Goal: Obtain resource: Obtain resource

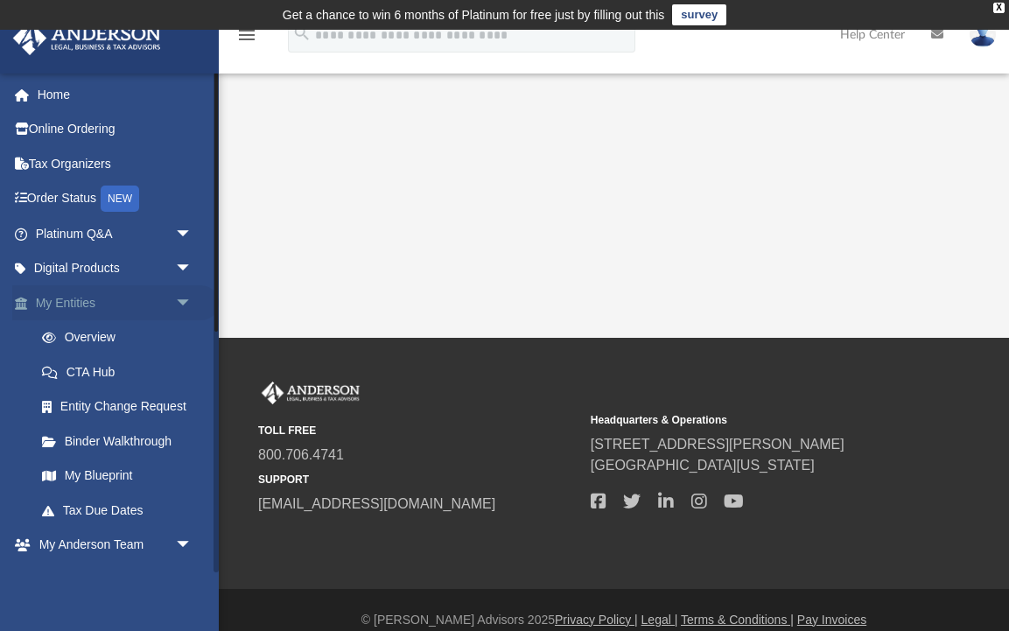
click at [77, 301] on link "My Entities arrow_drop_down" at bounding box center [115, 302] width 206 height 35
click at [92, 262] on link "Digital Products arrow_drop_down" at bounding box center [115, 268] width 206 height 35
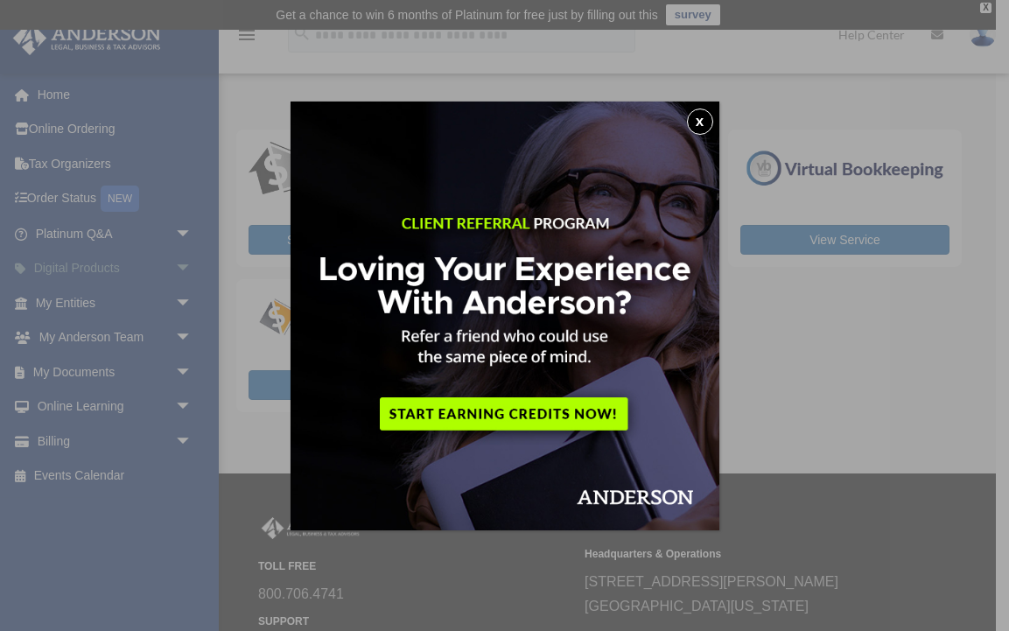
click at [185, 267] on div "x" at bounding box center [504, 315] width 1009 height 631
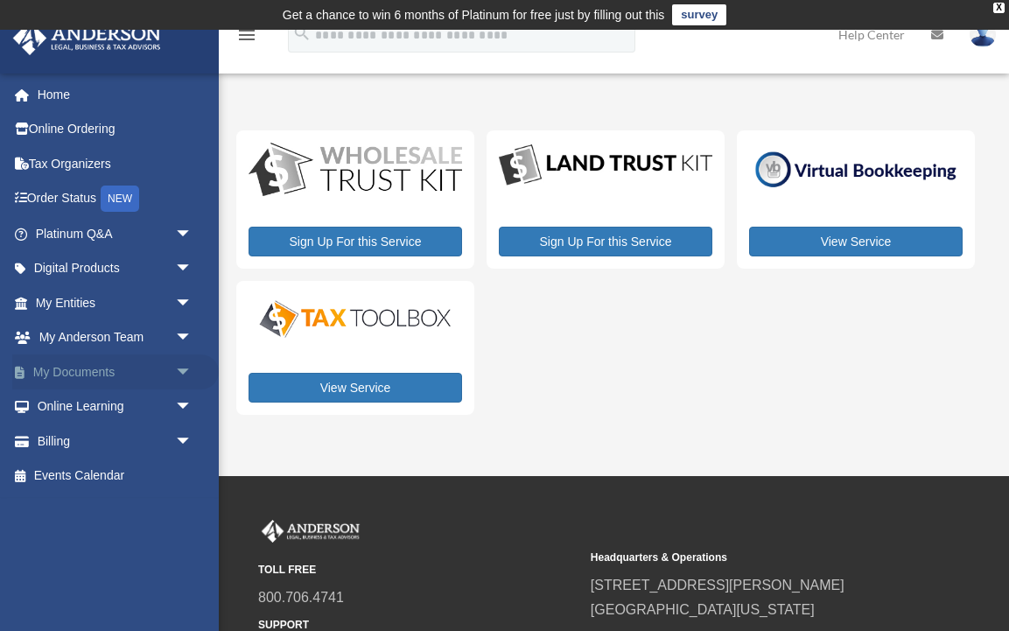
click at [183, 363] on span "arrow_drop_down" at bounding box center [192, 372] width 35 height 36
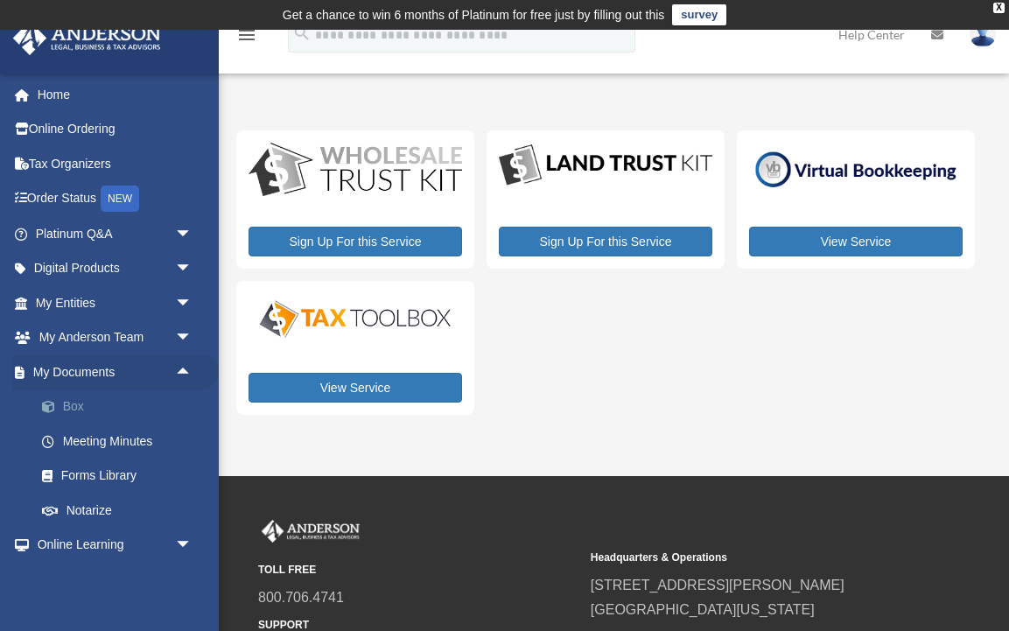
click at [62, 405] on link "Box" at bounding box center [121, 406] width 194 height 35
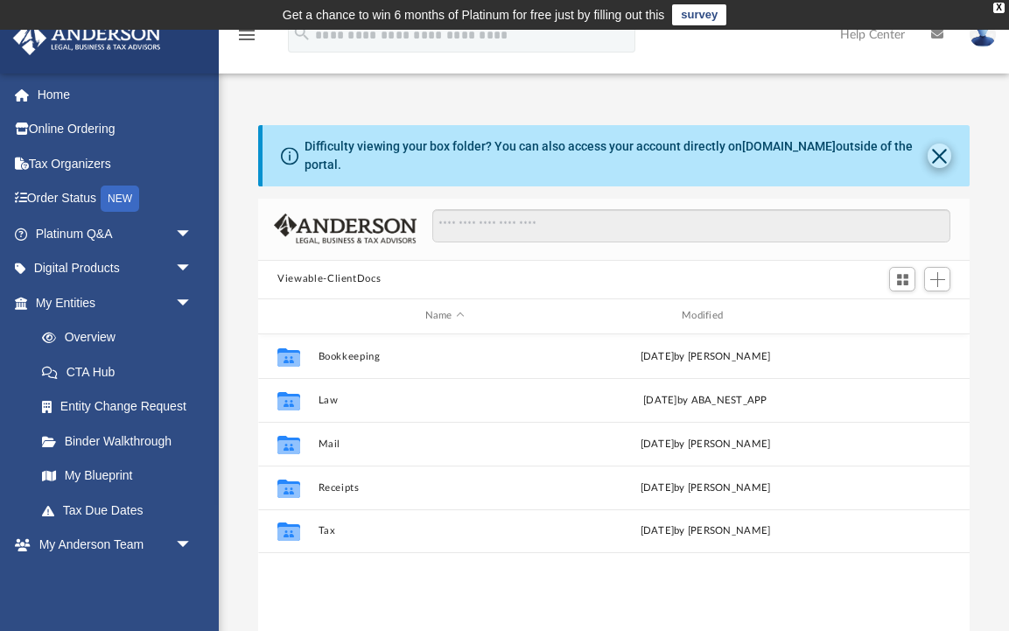
scroll to position [1, 1]
click at [939, 157] on button "Close" at bounding box center [939, 155] width 24 height 24
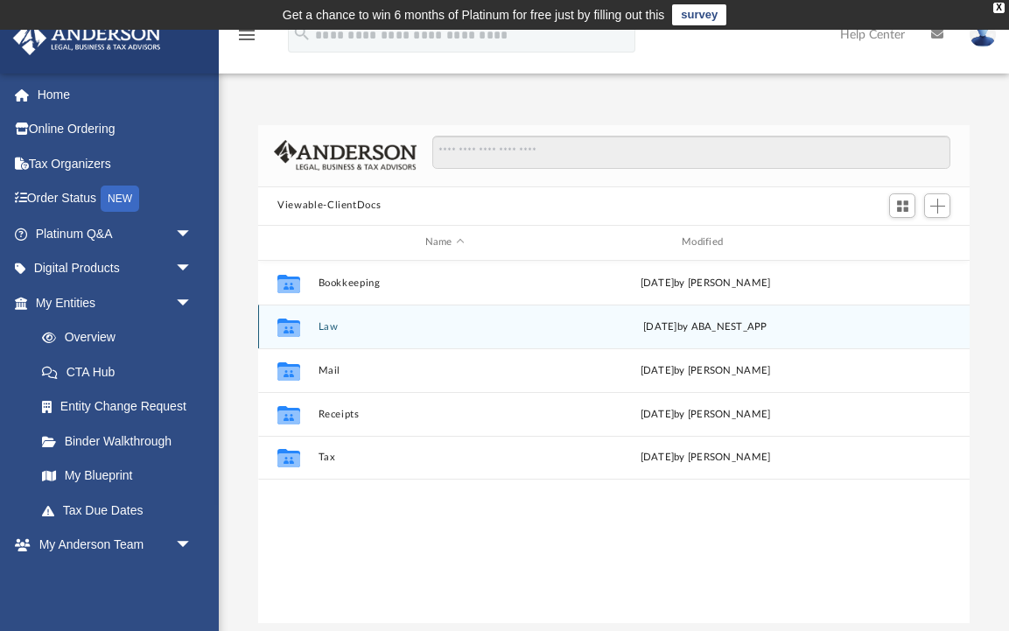
click at [326, 326] on button "Law" at bounding box center [444, 326] width 253 height 11
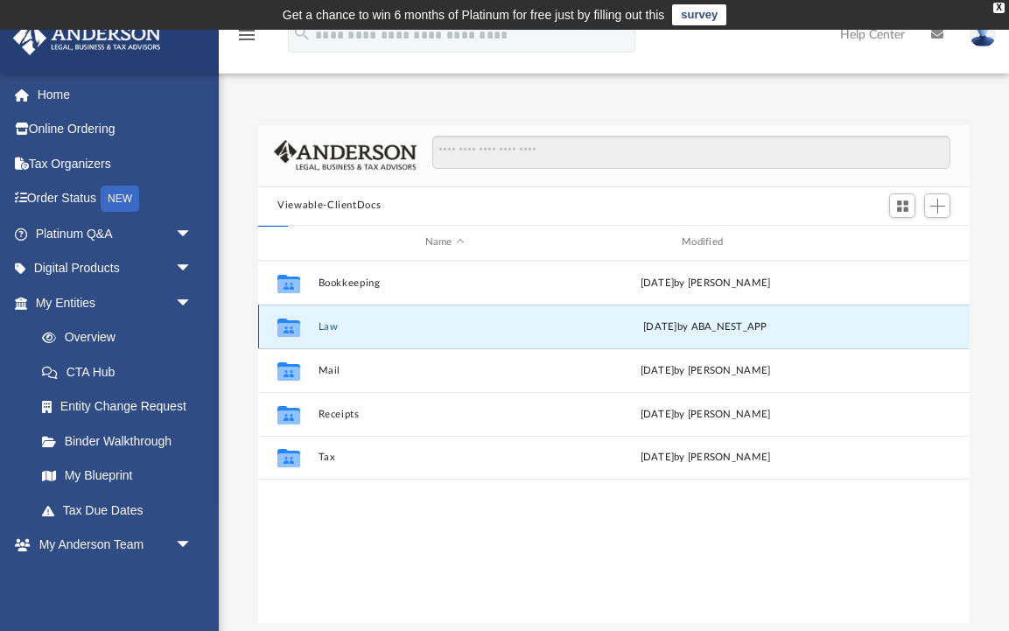
click at [326, 326] on button "Law" at bounding box center [444, 326] width 253 height 11
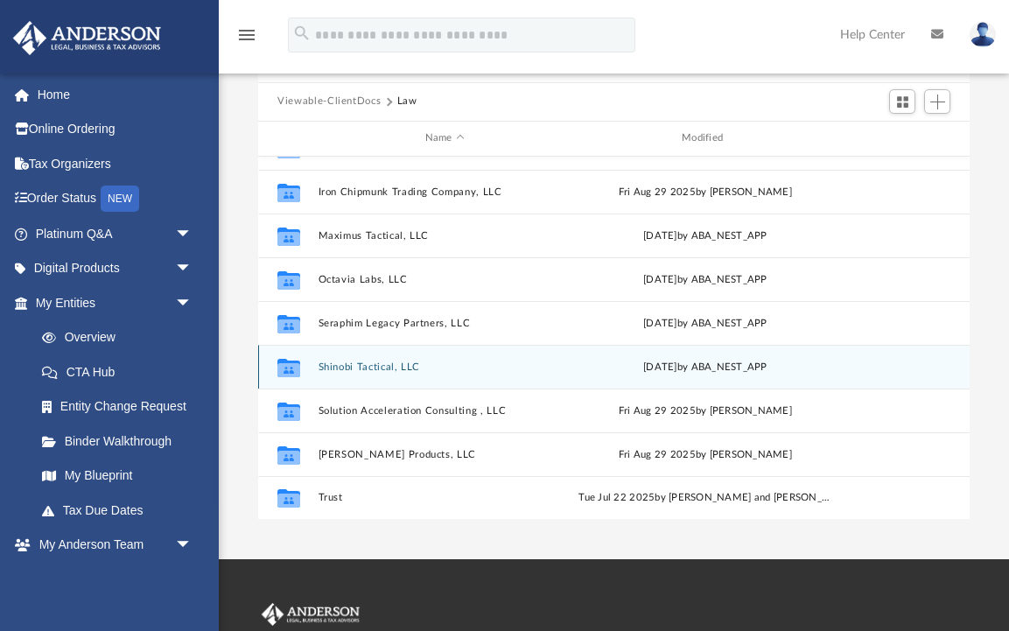
scroll to position [293, 0]
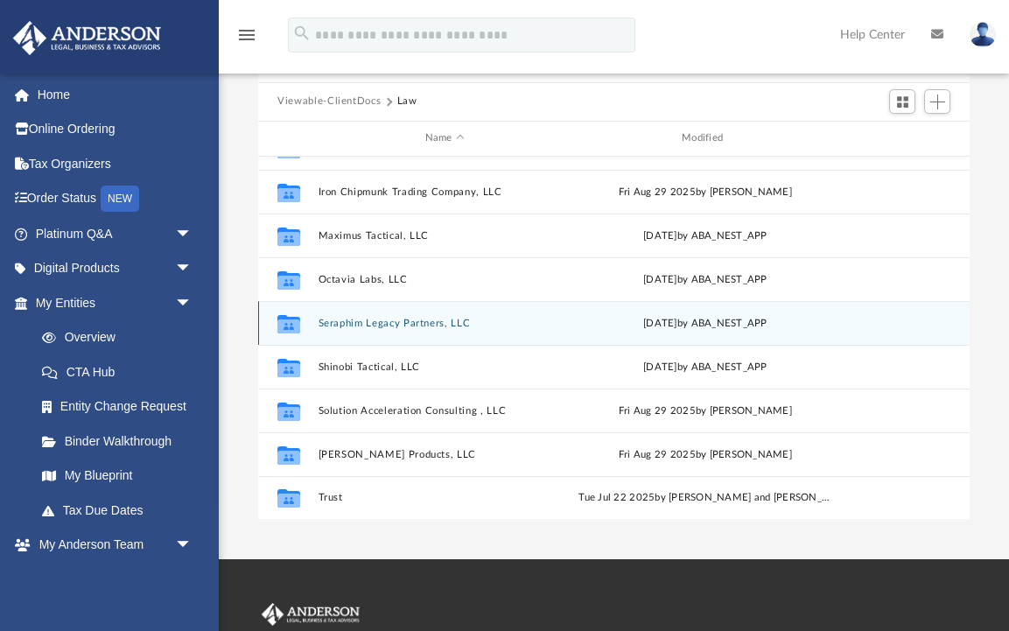
click at [376, 324] on button "Seraphim Legacy Partners, LLC" at bounding box center [444, 323] width 253 height 11
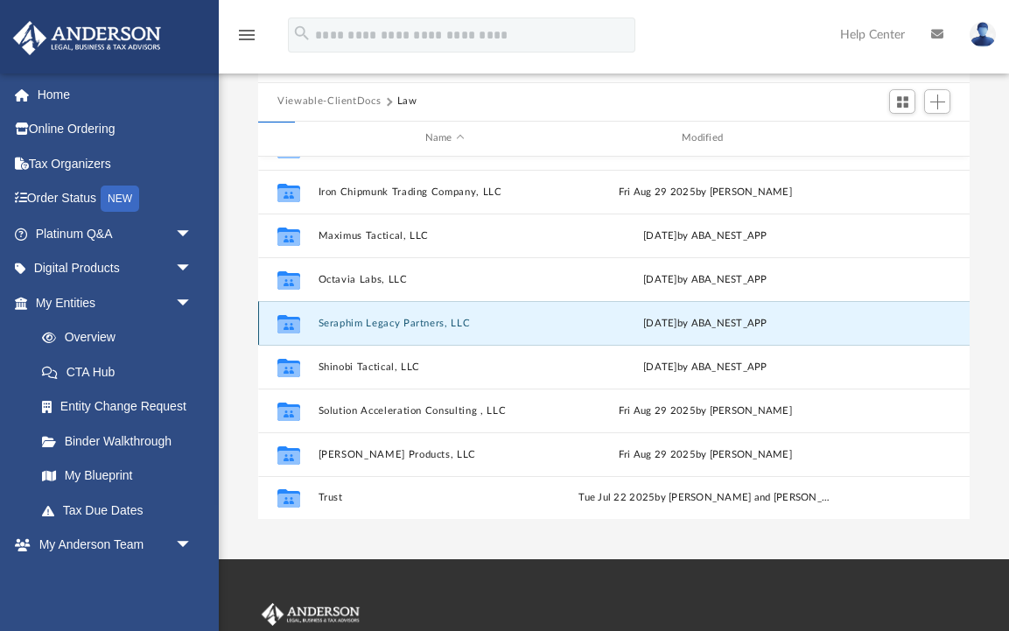
scroll to position [0, 0]
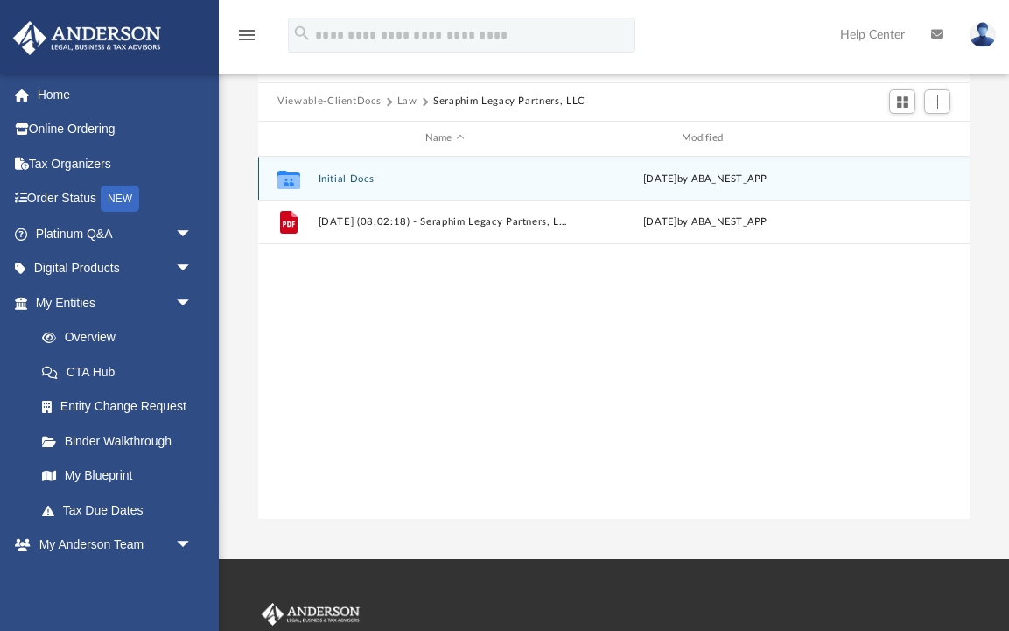
click at [352, 179] on button "Initial Docs" at bounding box center [444, 178] width 253 height 11
click at [444, 176] on button "Seraphim Legacy Partners LLC - EIN Notice.pdf" at bounding box center [444, 178] width 253 height 11
